Goal: Task Accomplishment & Management: Use online tool/utility

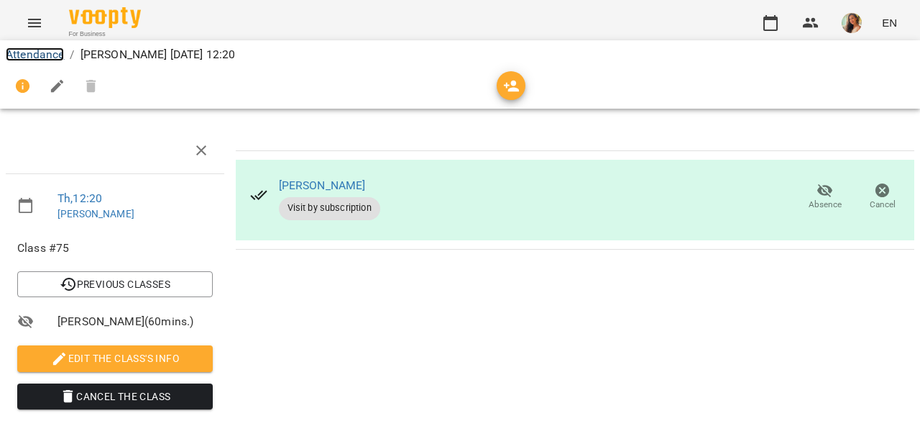
click at [51, 53] on link "Attendance" at bounding box center [35, 54] width 58 height 14
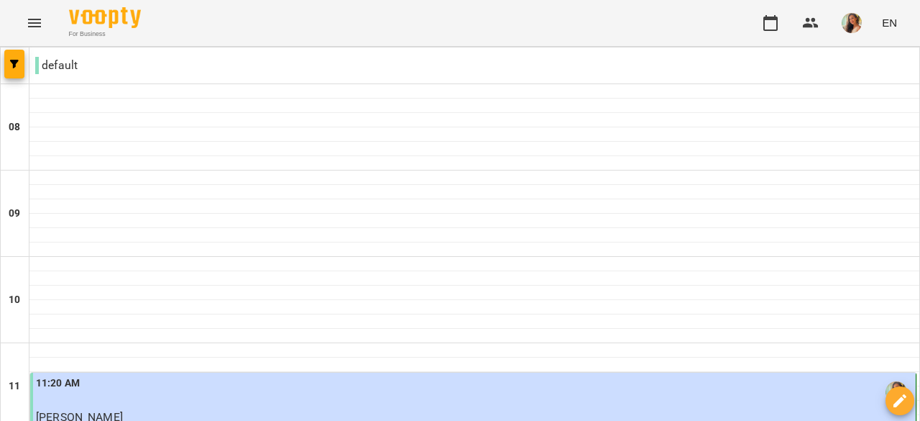
scroll to position [909, 0]
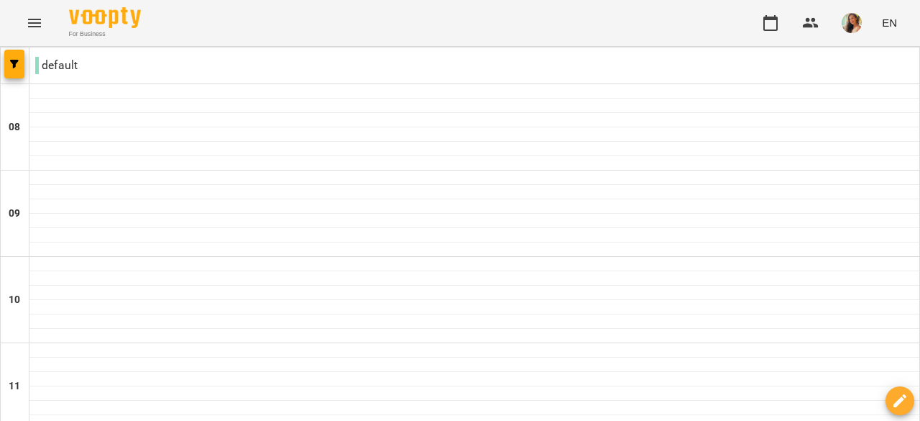
scroll to position [746, 0]
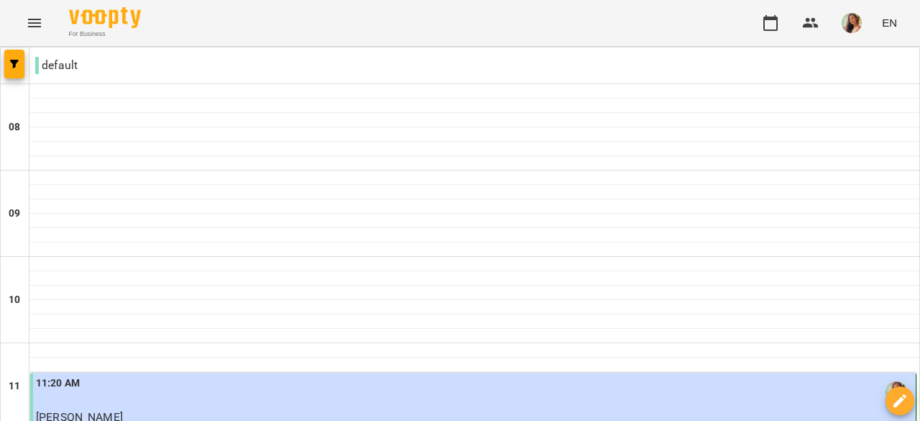
scroll to position [810, 0]
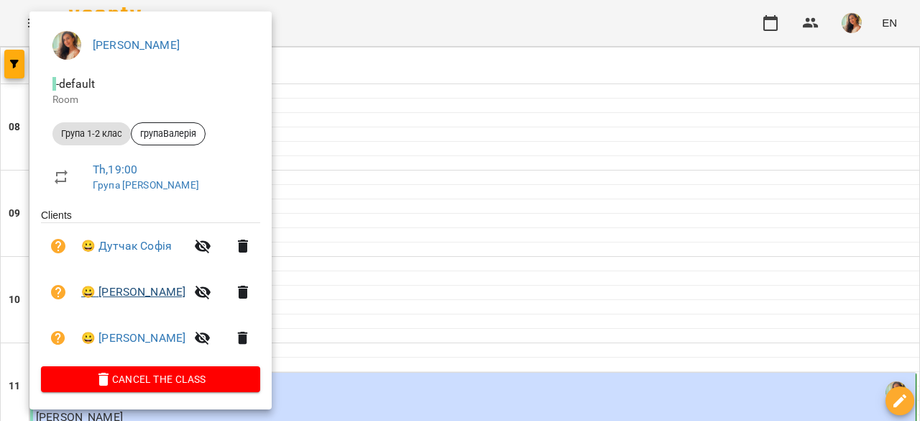
scroll to position [0, 0]
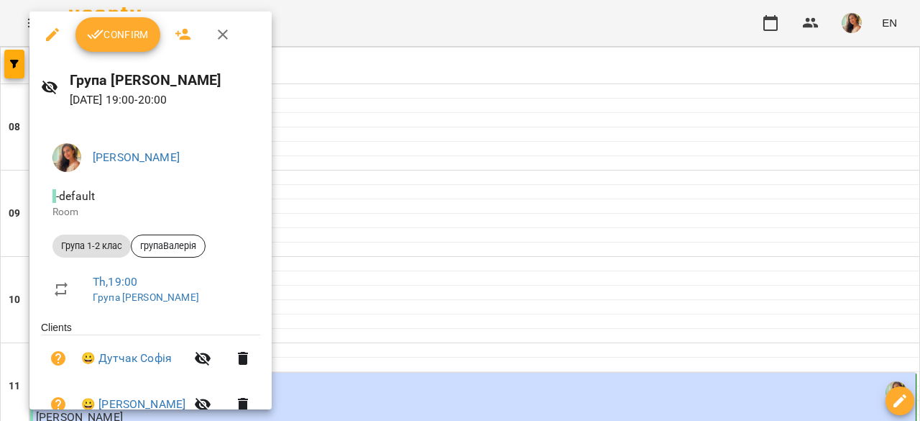
click at [139, 36] on span "Confirm" at bounding box center [118, 34] width 62 height 17
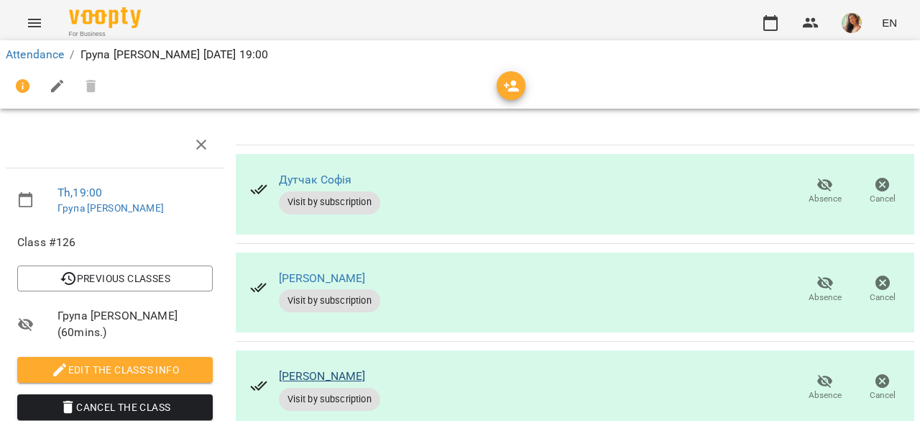
scroll to position [69, 0]
click at [345, 271] on link "[PERSON_NAME]" at bounding box center [322, 278] width 87 height 14
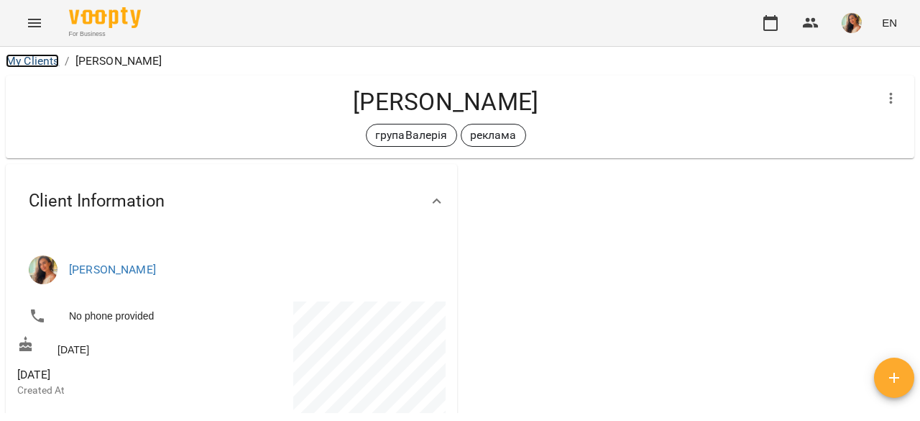
click at [43, 58] on link "My Clients" at bounding box center [32, 61] width 53 height 14
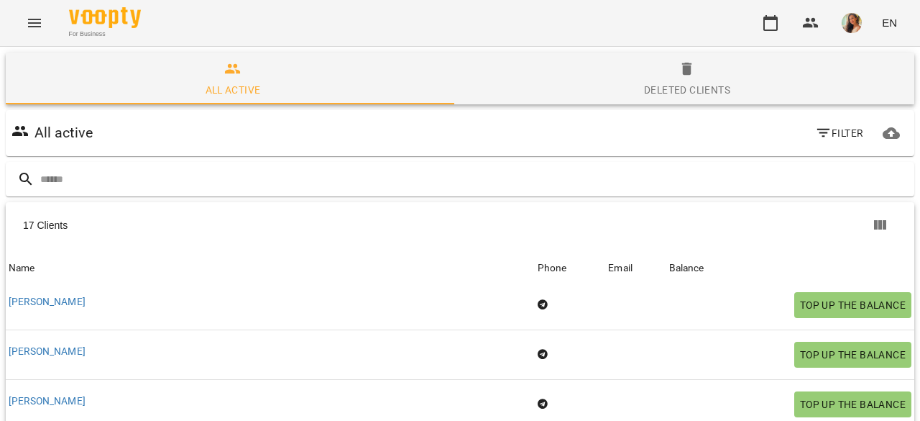
scroll to position [9, 0]
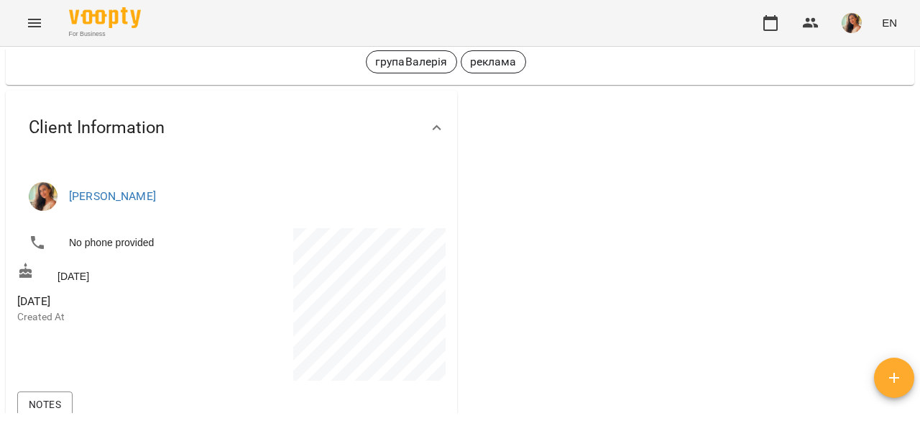
scroll to position [52, 0]
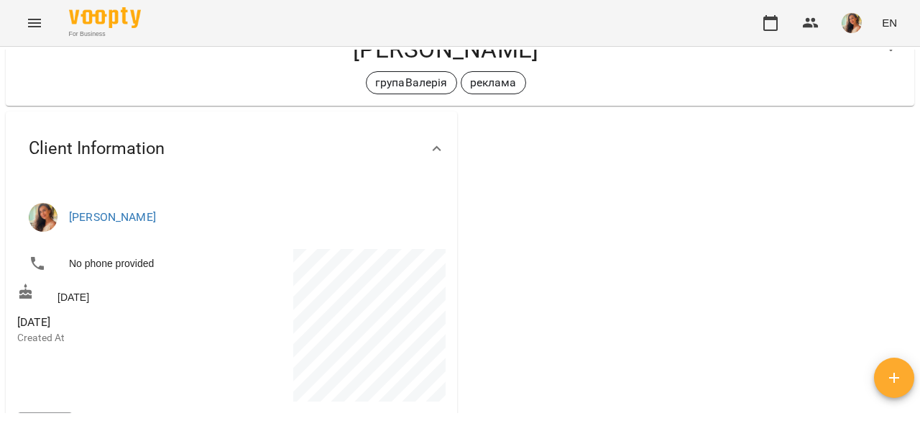
click at [40, 29] on icon "Menu" at bounding box center [34, 22] width 17 height 17
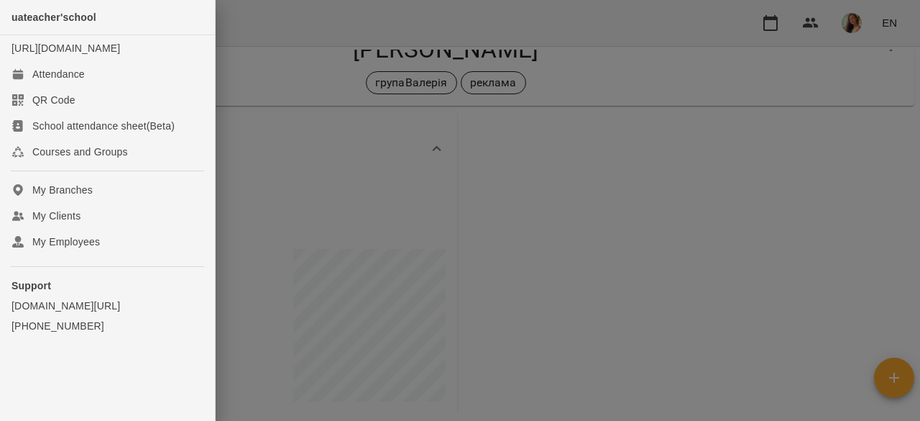
click at [841, 25] on div at bounding box center [460, 210] width 920 height 421
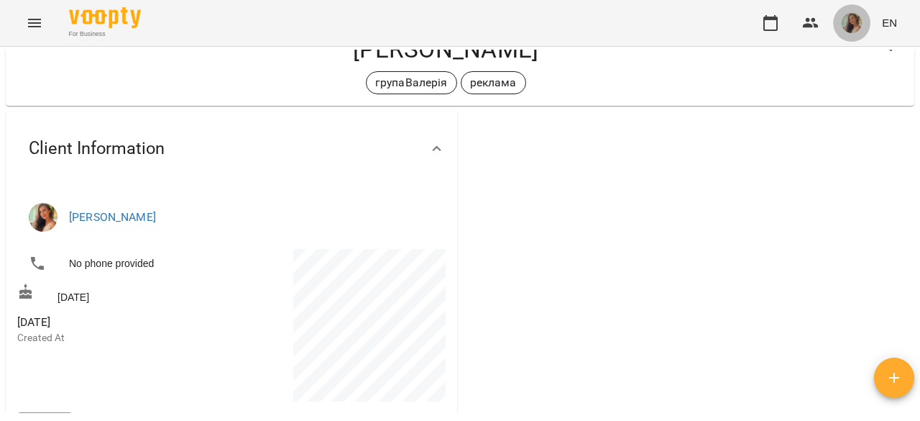
click at [844, 25] on img "button" at bounding box center [852, 23] width 20 height 20
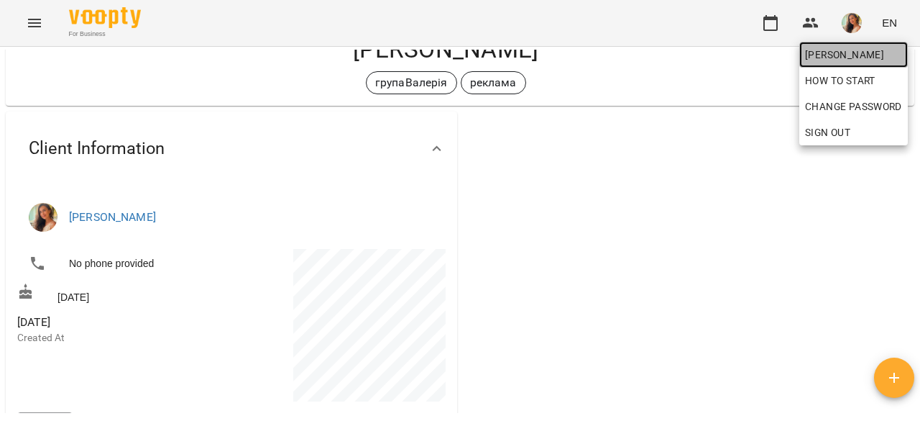
click at [863, 55] on span "[PERSON_NAME]" at bounding box center [853, 54] width 97 height 17
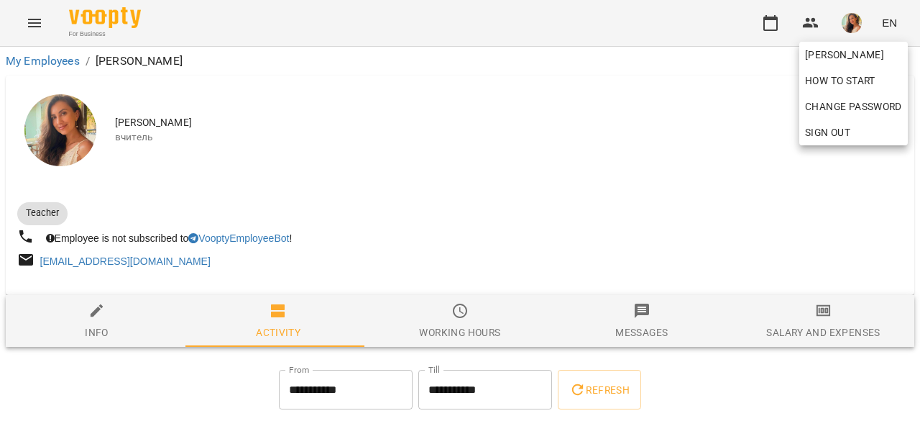
click at [812, 324] on div at bounding box center [460, 210] width 920 height 421
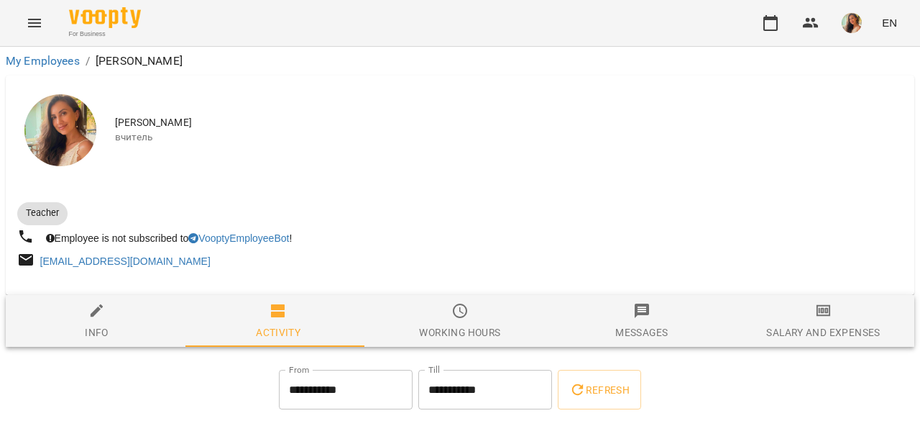
click at [817, 308] on icon "button" at bounding box center [824, 311] width 14 height 12
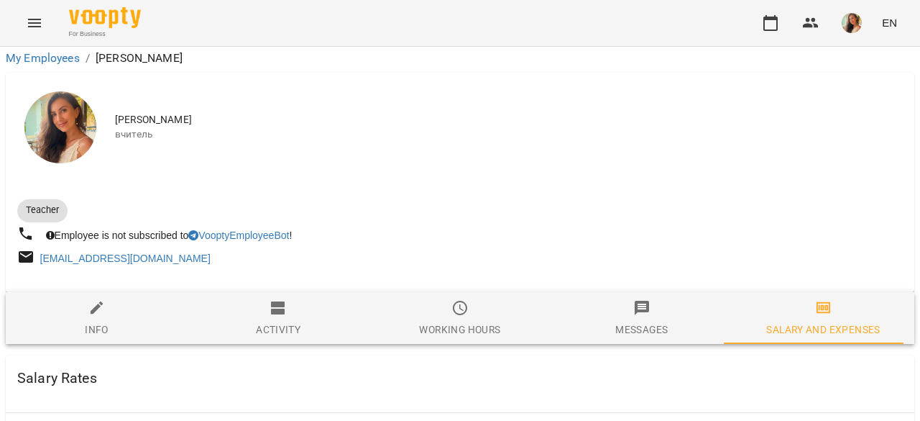
scroll to position [754, 0]
drag, startPoint x: 536, startPoint y: 211, endPoint x: 449, endPoint y: 206, distance: 87.9
